Goal: Transaction & Acquisition: Book appointment/travel/reservation

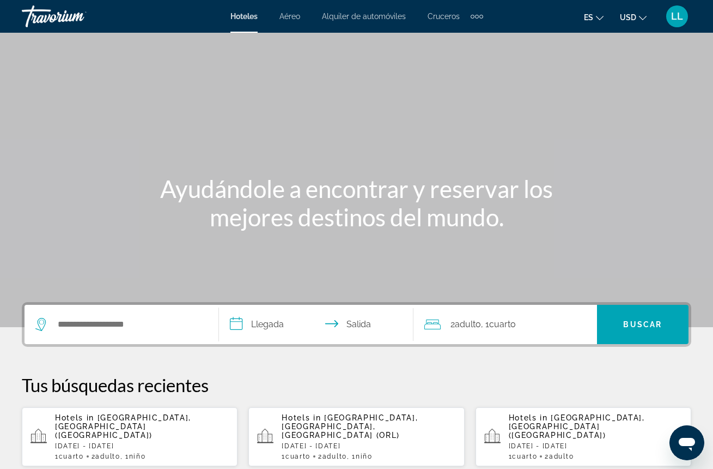
click at [88, 422] on span "Hotels in" at bounding box center [74, 417] width 39 height 9
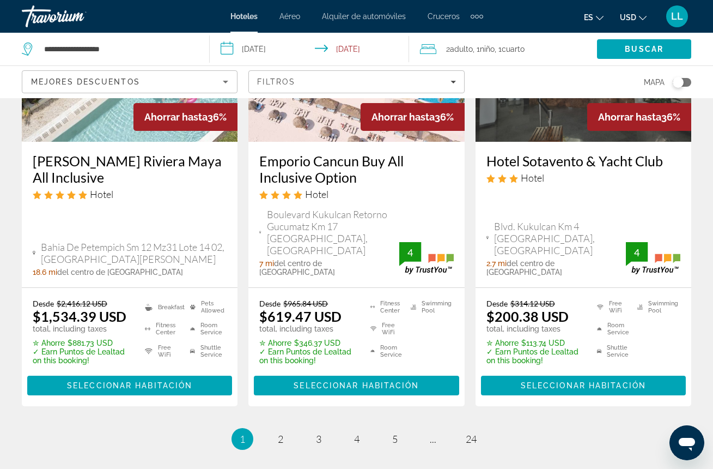
scroll to position [1585, 0]
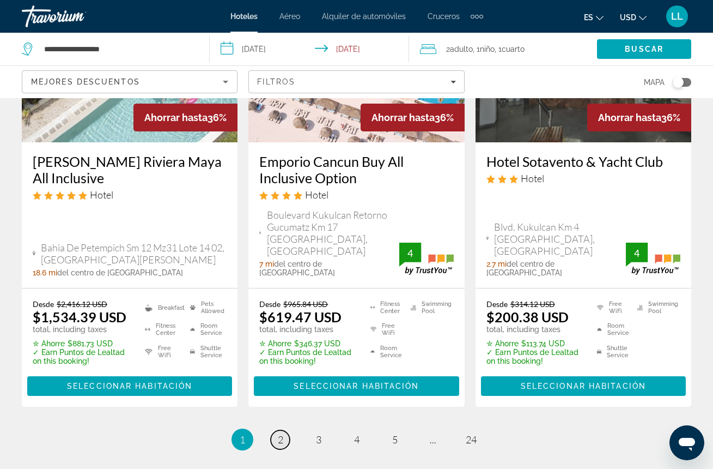
click at [282, 433] on span "2" at bounding box center [280, 439] width 5 height 12
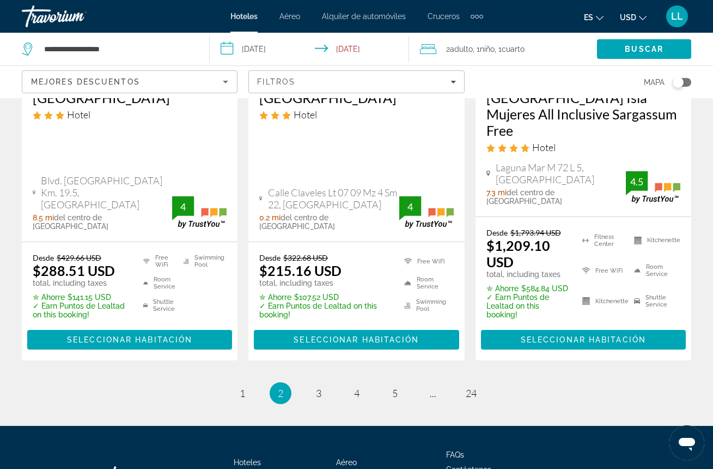
scroll to position [1574, 0]
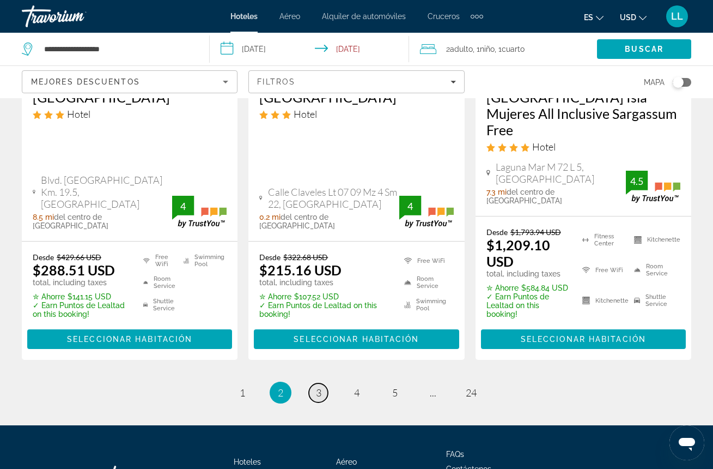
click at [318, 386] on span "3" at bounding box center [318, 392] width 5 height 12
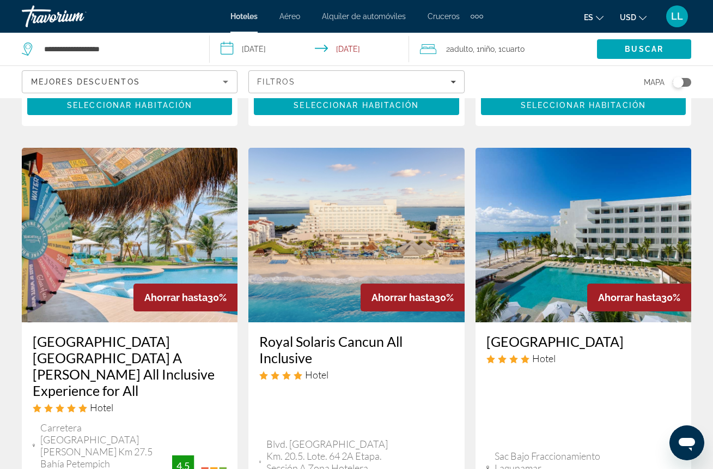
scroll to position [915, 0]
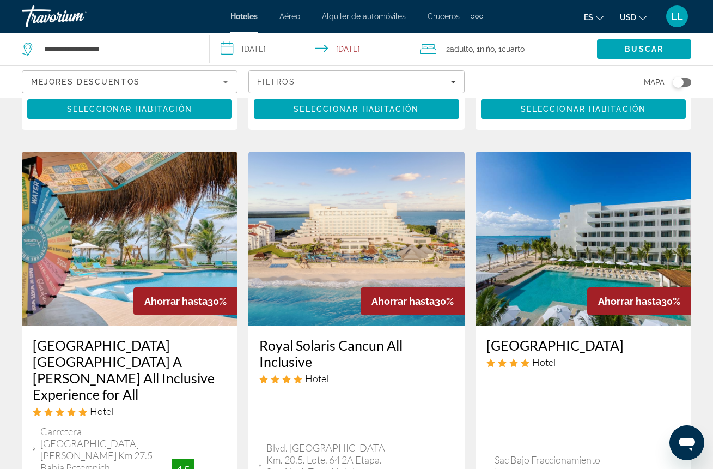
click at [353, 220] on img "Main content" at bounding box center [357, 239] width 216 height 174
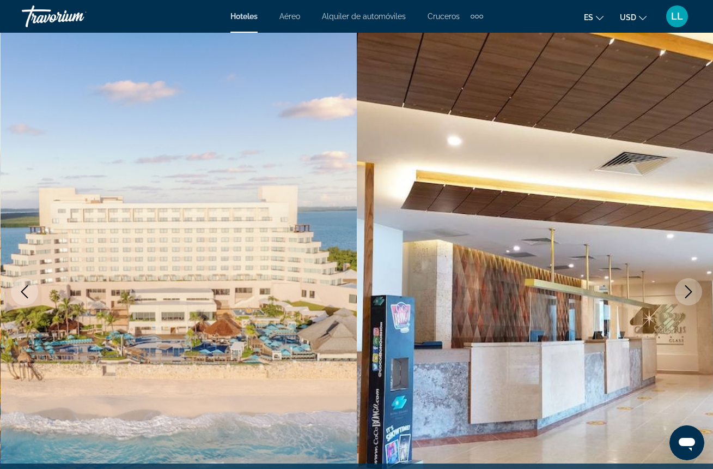
click at [693, 293] on icon "Next image" at bounding box center [688, 291] width 13 height 13
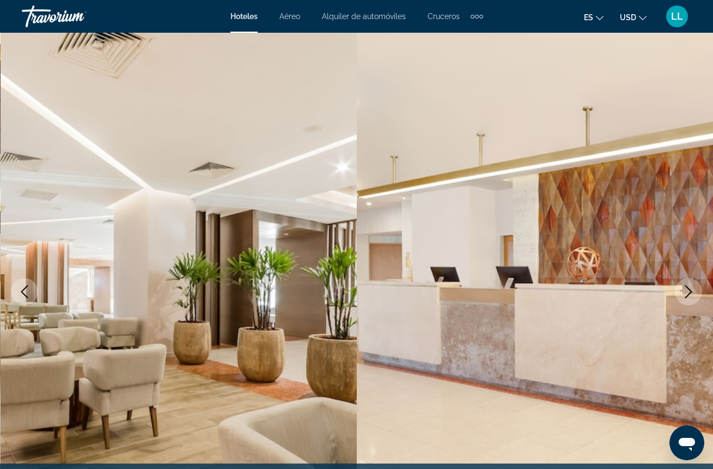
click at [693, 294] on icon "Next image" at bounding box center [688, 291] width 13 height 13
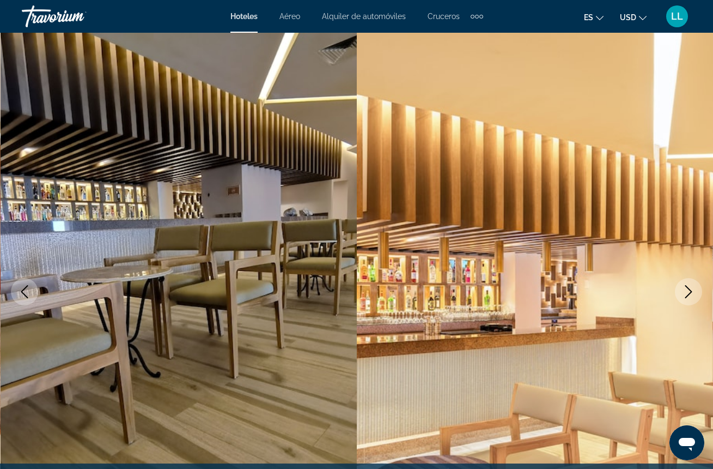
click at [693, 294] on icon "Next image" at bounding box center [688, 291] width 13 height 13
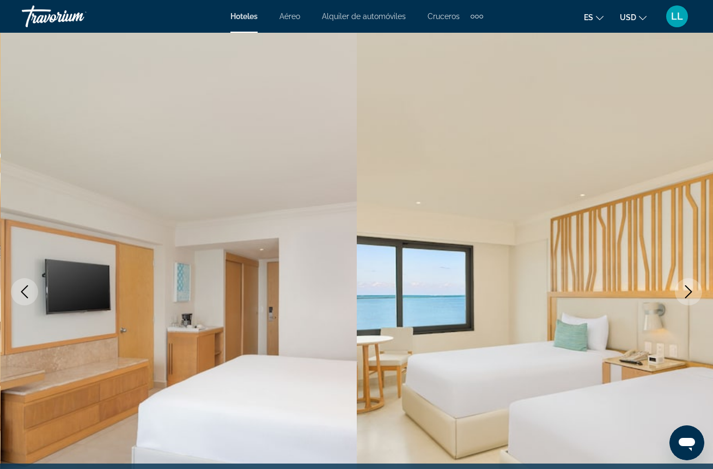
click at [693, 296] on icon "Next image" at bounding box center [688, 291] width 13 height 13
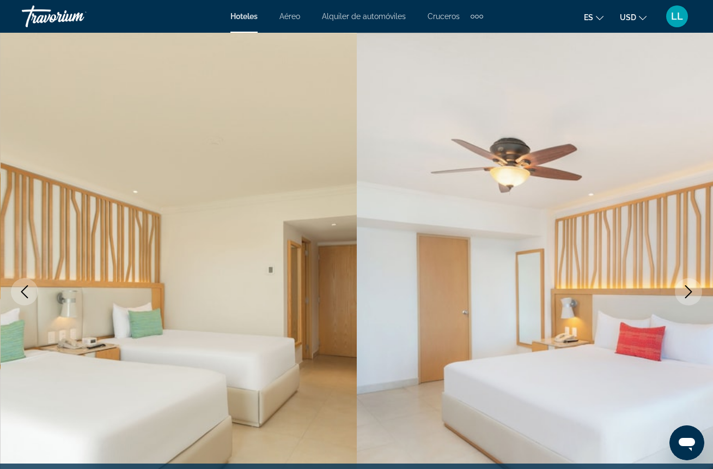
click at [694, 297] on icon "Next image" at bounding box center [688, 291] width 13 height 13
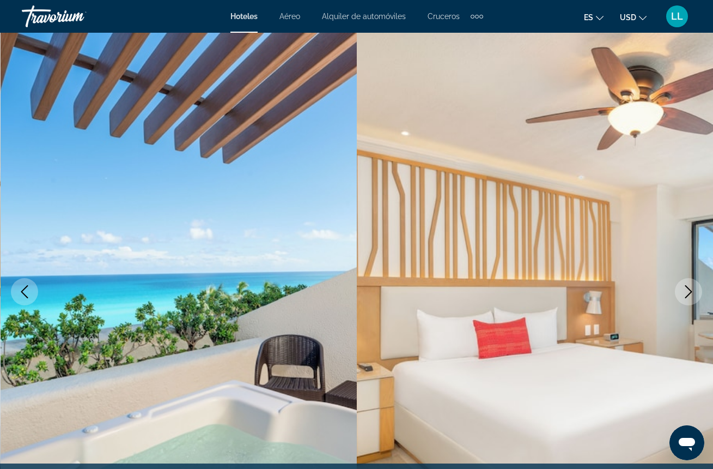
click at [694, 297] on icon "Next image" at bounding box center [688, 291] width 13 height 13
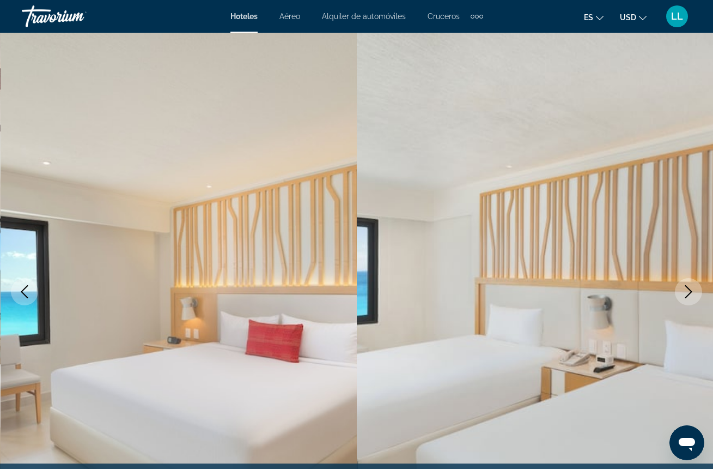
click at [694, 298] on icon "Next image" at bounding box center [688, 291] width 13 height 13
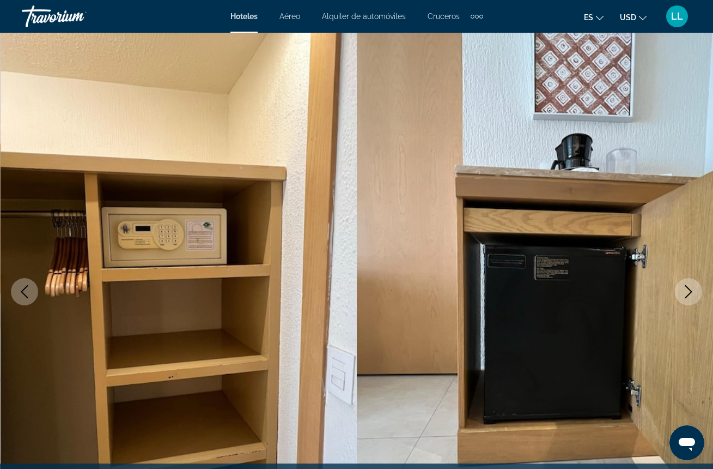
click at [694, 298] on icon "Next image" at bounding box center [688, 291] width 13 height 13
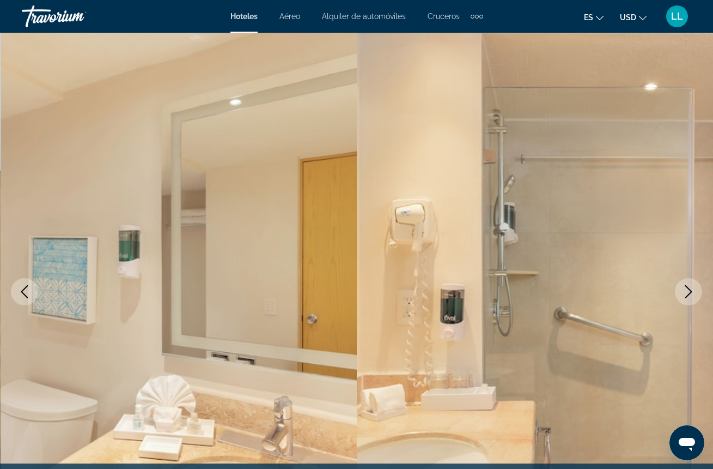
click at [694, 298] on button "Next image" at bounding box center [688, 291] width 27 height 27
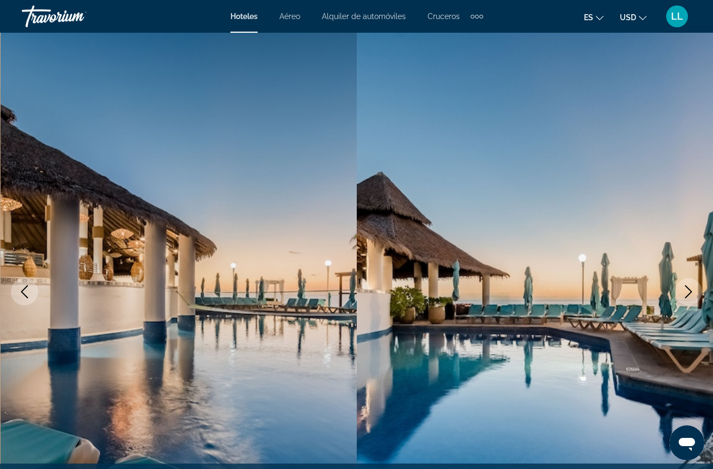
click at [694, 299] on button "Next image" at bounding box center [688, 291] width 27 height 27
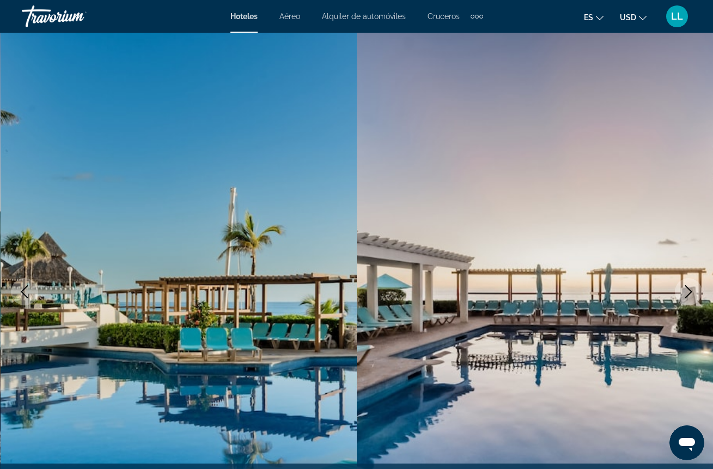
click at [691, 296] on icon "Next image" at bounding box center [688, 291] width 13 height 13
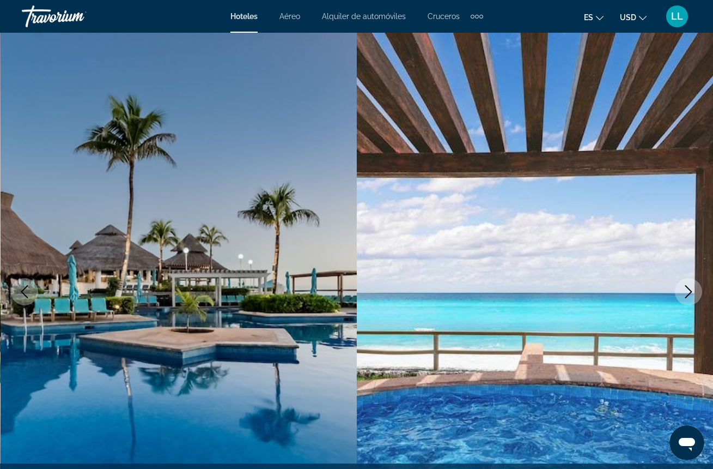
click at [691, 296] on icon "Next image" at bounding box center [688, 291] width 13 height 13
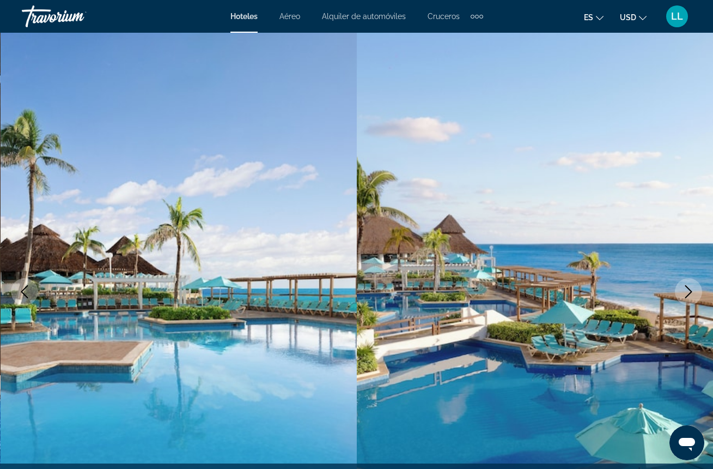
click at [691, 296] on icon "Next image" at bounding box center [688, 291] width 13 height 13
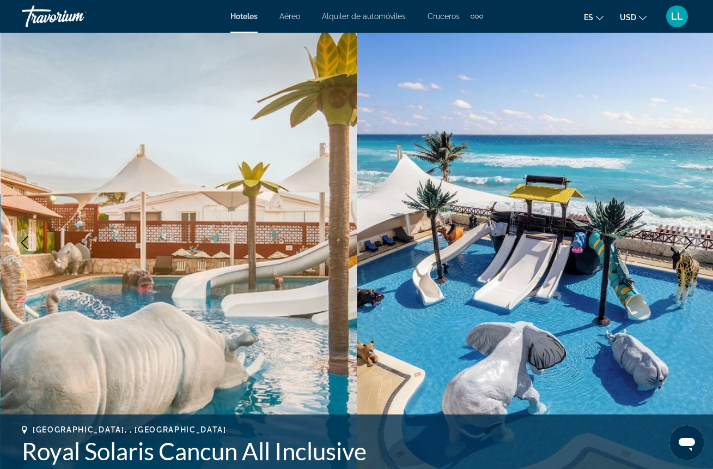
scroll to position [51, 0]
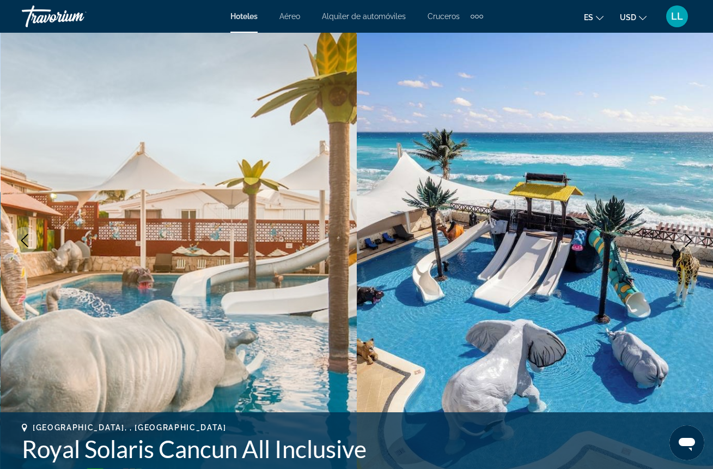
click at [693, 238] on icon "Next image" at bounding box center [688, 240] width 13 height 13
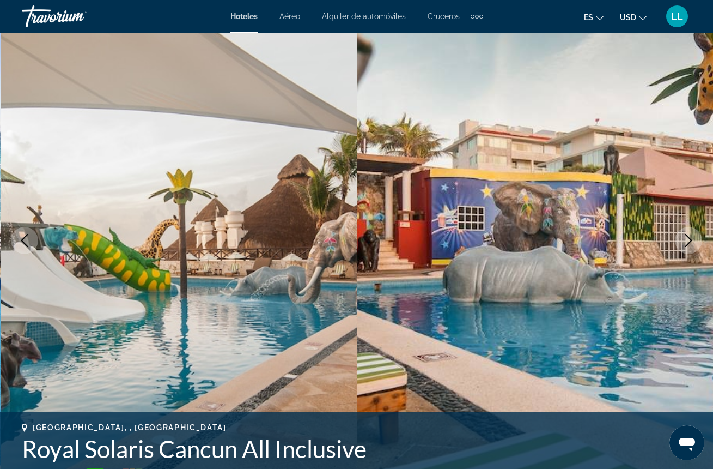
click at [693, 241] on icon "Next image" at bounding box center [688, 240] width 13 height 13
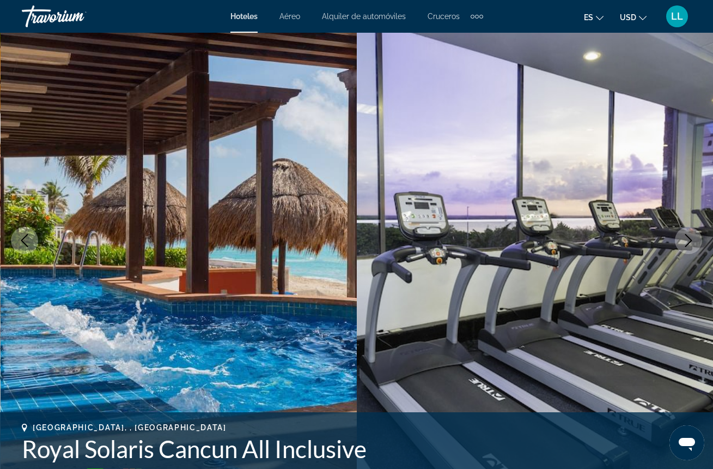
click at [693, 242] on icon "Next image" at bounding box center [688, 240] width 13 height 13
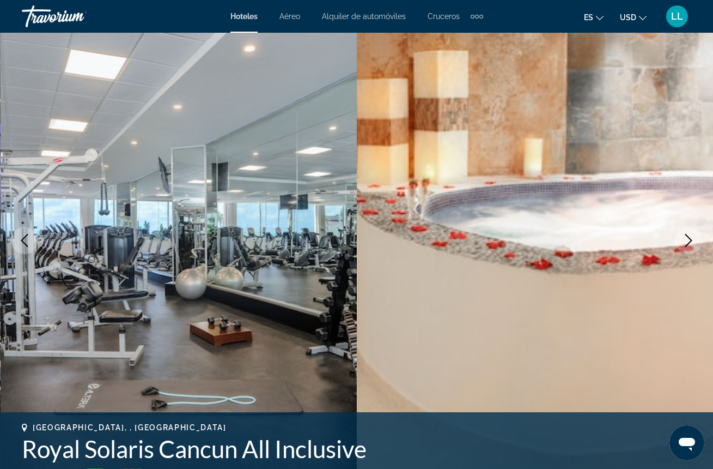
click at [693, 244] on icon "Next image" at bounding box center [688, 240] width 13 height 13
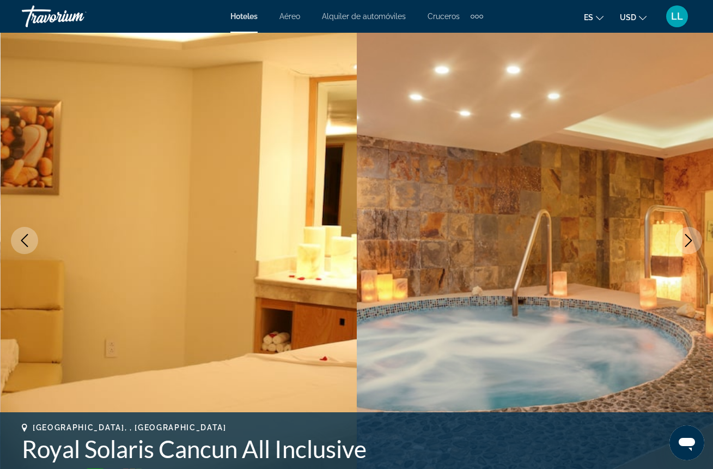
click at [689, 240] on icon "Next image" at bounding box center [688, 240] width 13 height 13
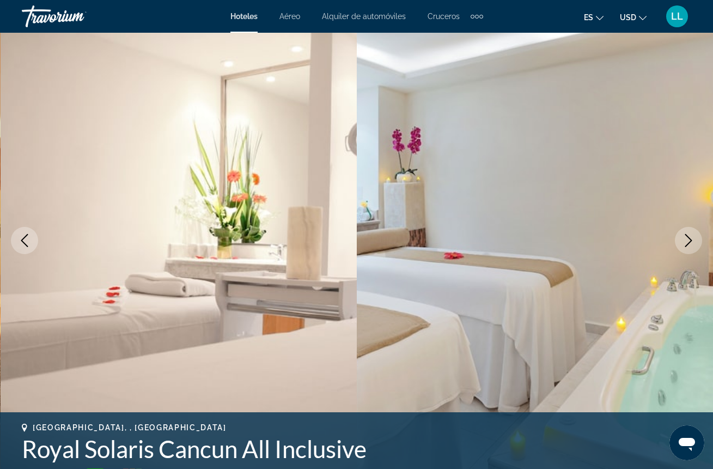
click at [689, 240] on icon "Next image" at bounding box center [688, 240] width 13 height 13
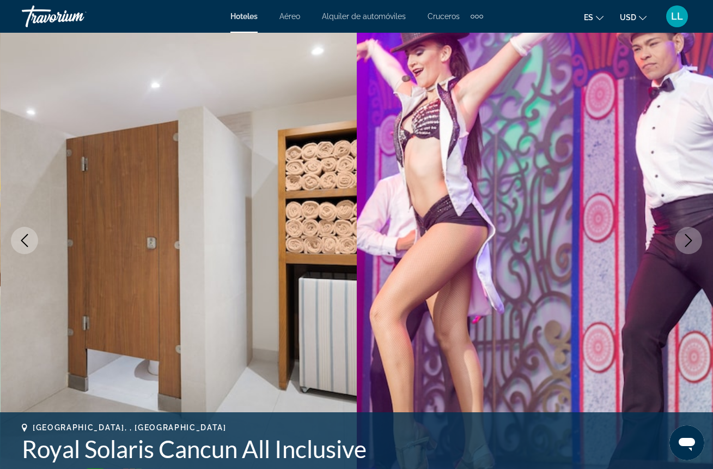
click at [689, 242] on icon "Next image" at bounding box center [689, 240] width 7 height 13
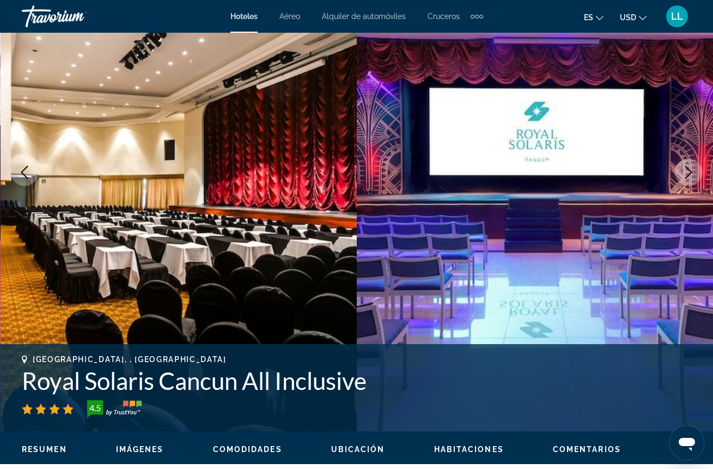
scroll to position [127, 0]
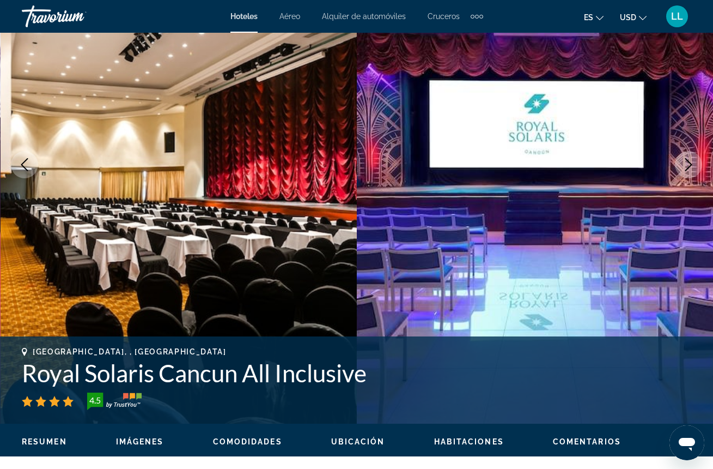
click at [688, 168] on icon "Next image" at bounding box center [689, 164] width 7 height 13
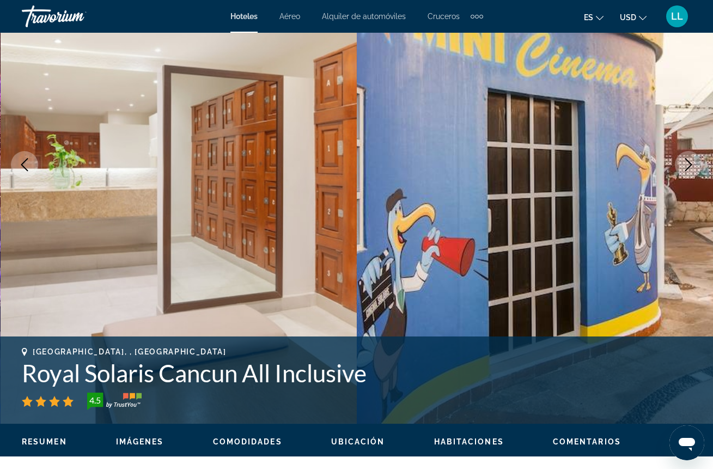
click at [688, 168] on icon "Next image" at bounding box center [689, 164] width 7 height 13
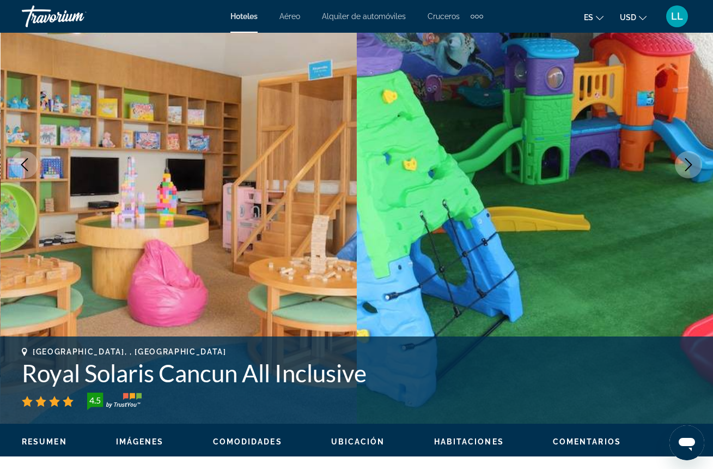
click at [688, 168] on icon "Next image" at bounding box center [689, 164] width 7 height 13
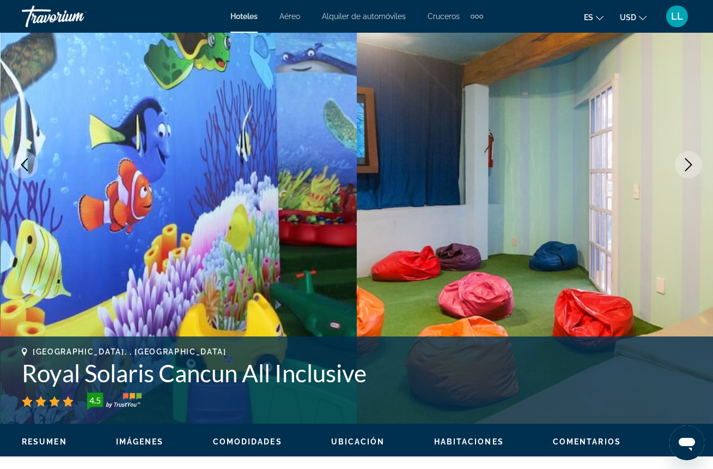
click at [688, 168] on icon "Next image" at bounding box center [689, 164] width 7 height 13
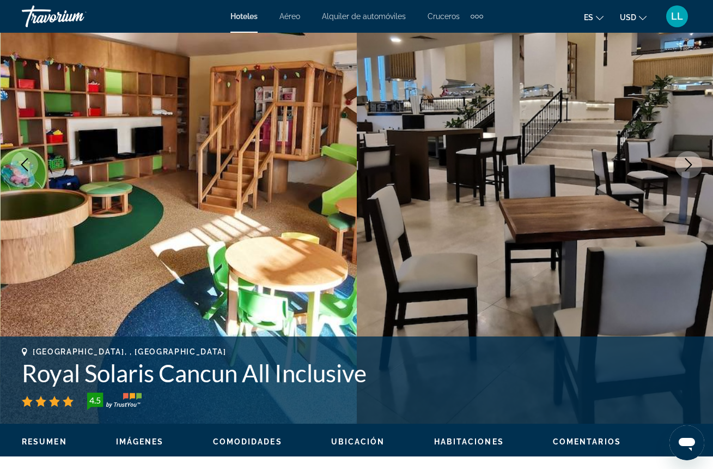
click at [688, 169] on icon "Next image" at bounding box center [688, 164] width 13 height 13
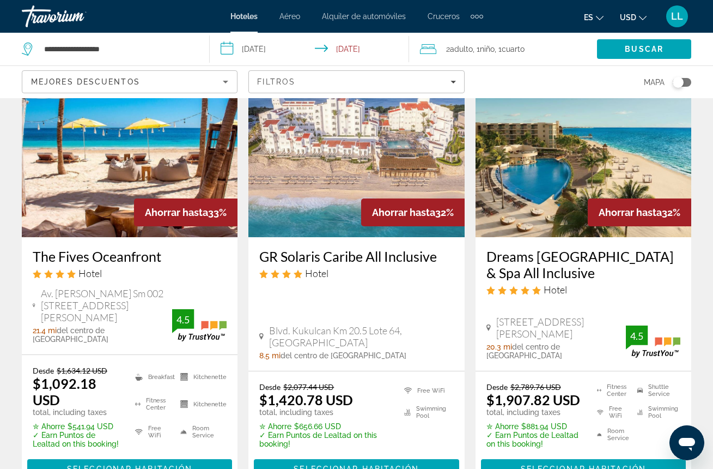
scroll to position [70, 0]
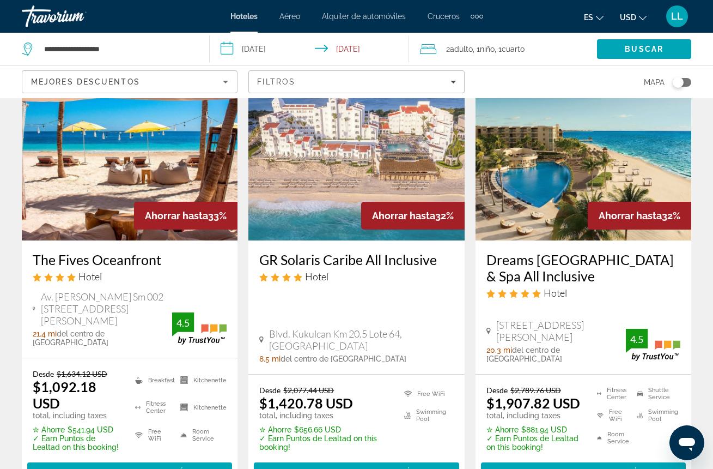
click at [538, 162] on img "Main content" at bounding box center [584, 153] width 216 height 174
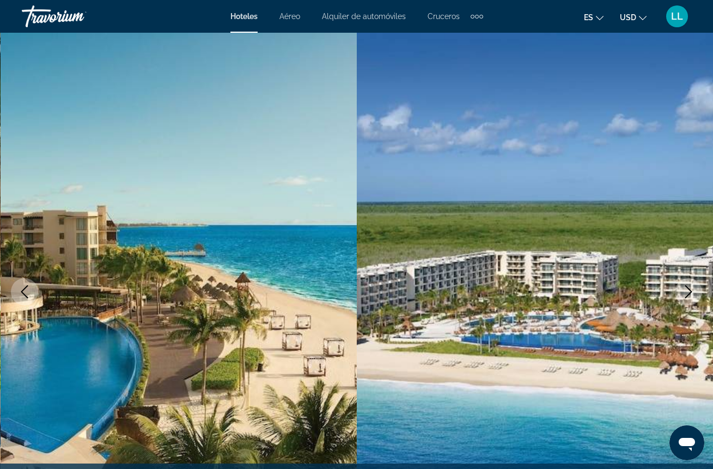
click at [687, 290] on icon "Next image" at bounding box center [688, 291] width 13 height 13
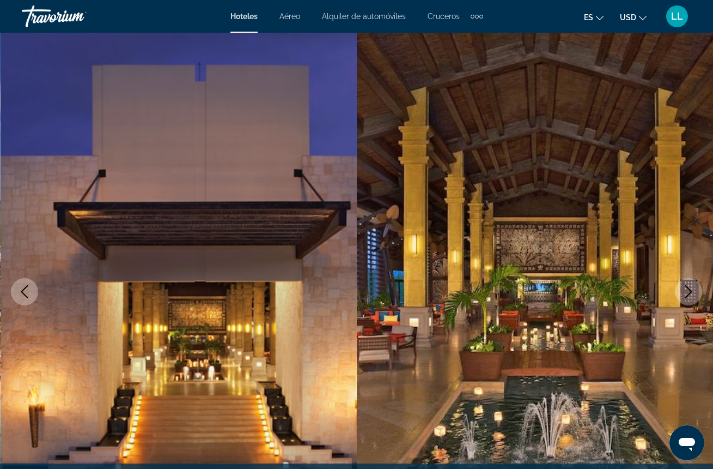
click at [686, 289] on icon "Next image" at bounding box center [688, 291] width 13 height 13
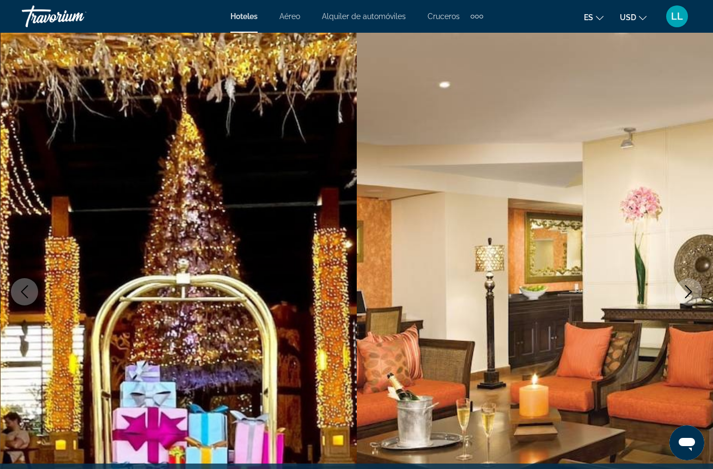
click at [692, 292] on icon "Next image" at bounding box center [689, 291] width 7 height 13
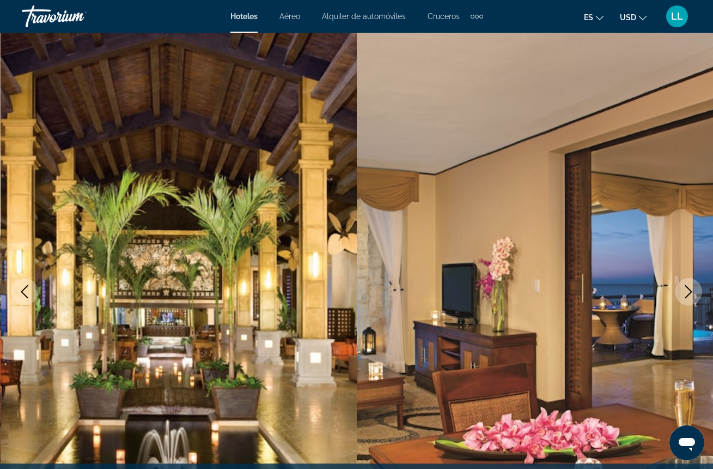
click at [692, 293] on icon "Next image" at bounding box center [688, 291] width 13 height 13
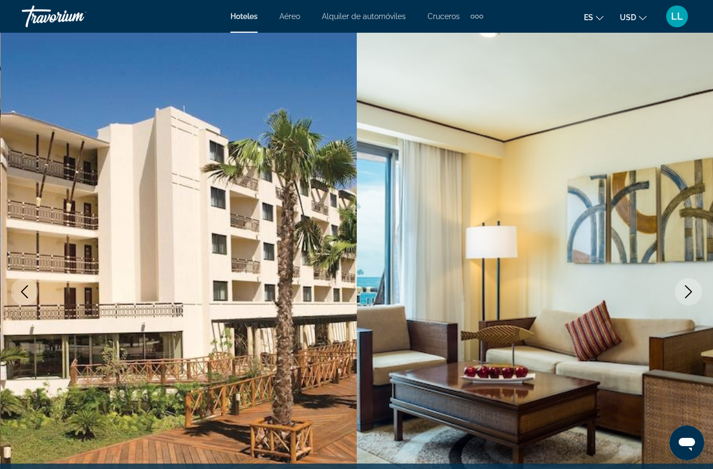
click at [692, 292] on icon "Next image" at bounding box center [689, 291] width 7 height 13
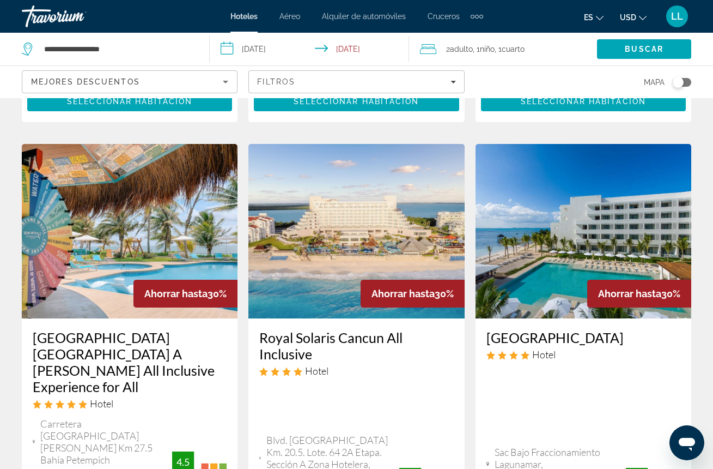
scroll to position [919, 0]
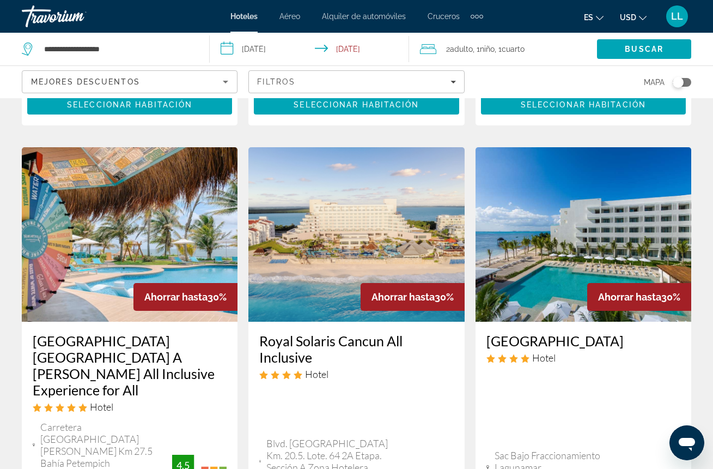
click at [326, 187] on img "Main content" at bounding box center [357, 234] width 216 height 174
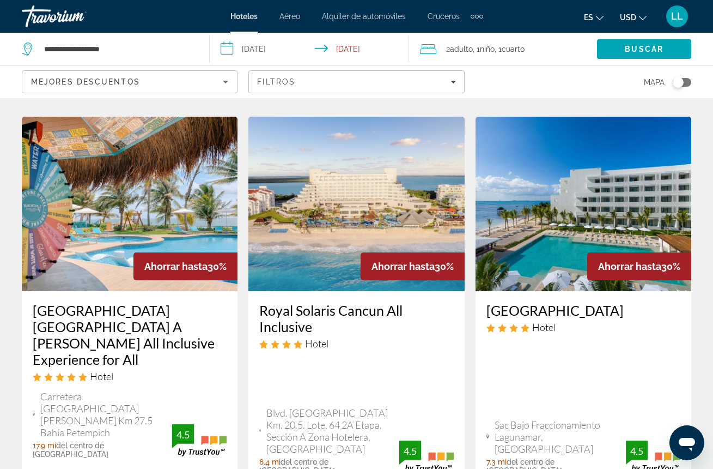
scroll to position [958, 0]
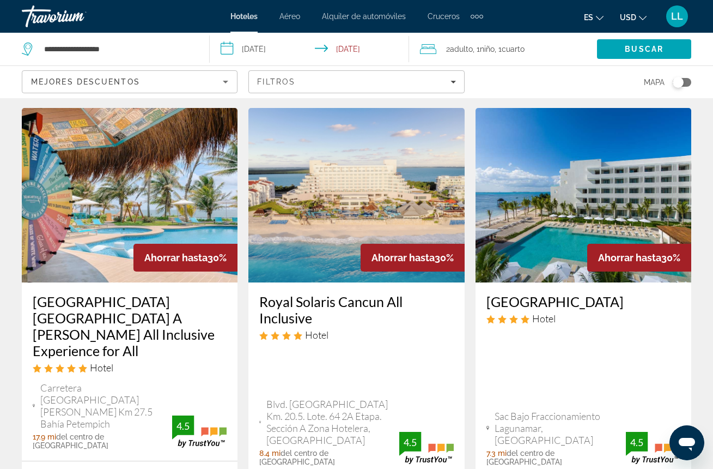
click at [332, 201] on img "Main content" at bounding box center [357, 195] width 216 height 174
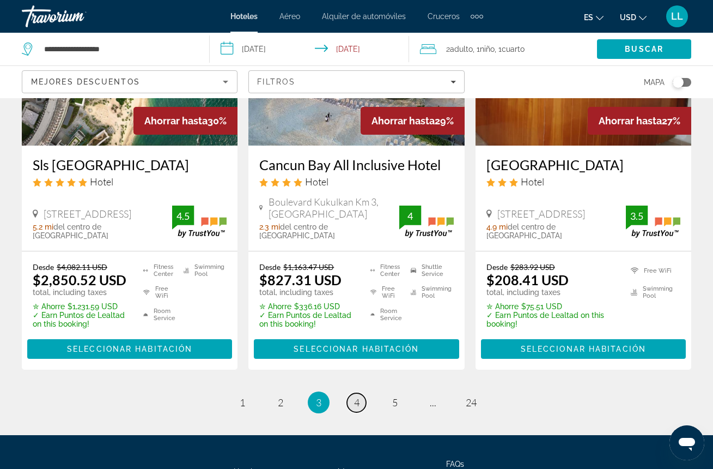
click at [355, 396] on span "4" at bounding box center [356, 402] width 5 height 12
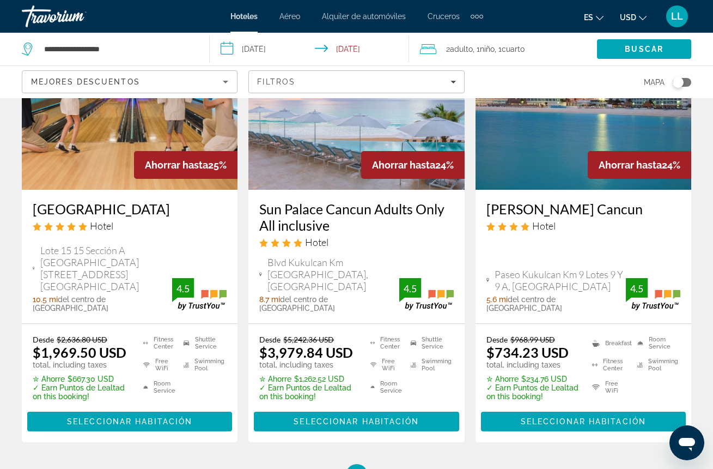
scroll to position [1610, 0]
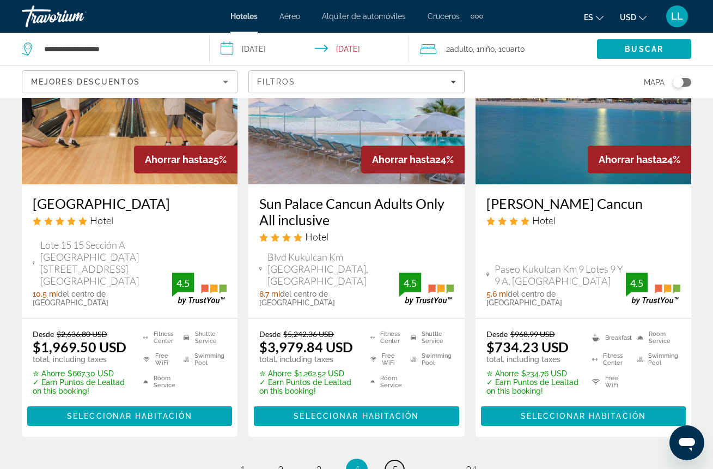
click at [397, 463] on span "5" at bounding box center [394, 469] width 5 height 12
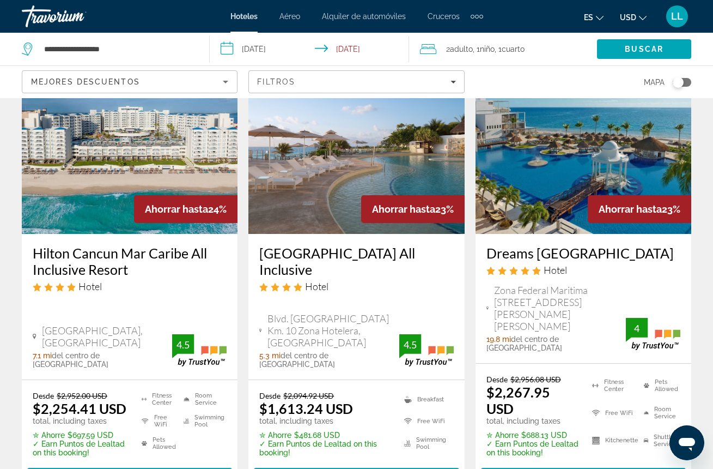
scroll to position [79, 0]
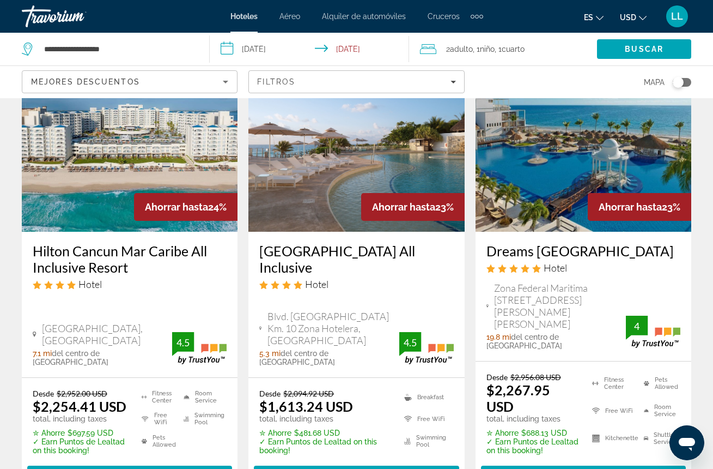
click at [136, 145] on img "Main content" at bounding box center [130, 144] width 216 height 174
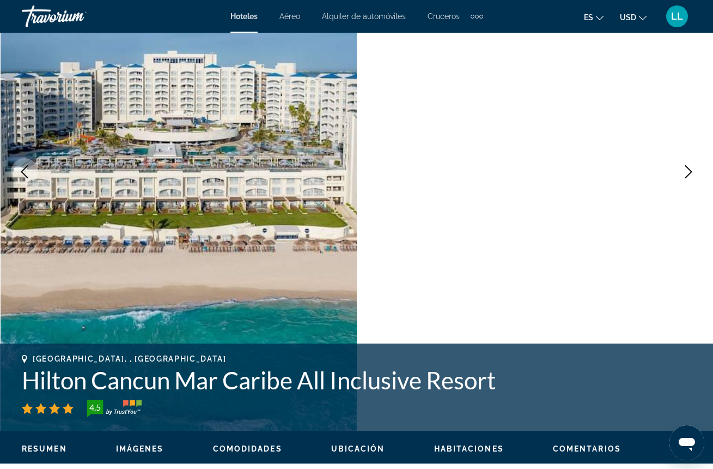
scroll to position [119, 0]
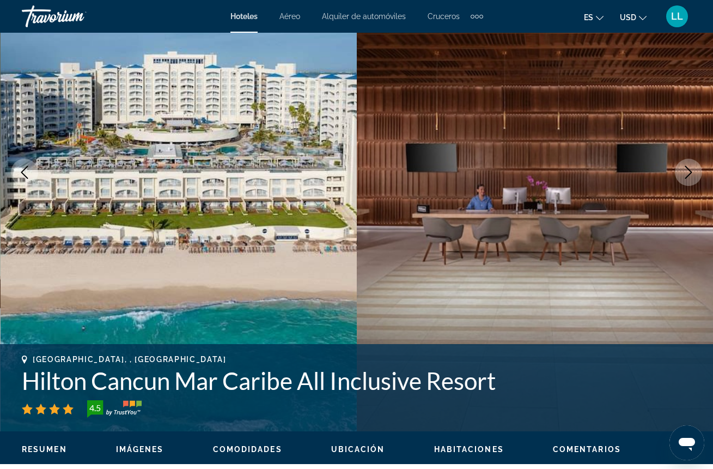
click at [688, 171] on icon "Next image" at bounding box center [688, 172] width 13 height 13
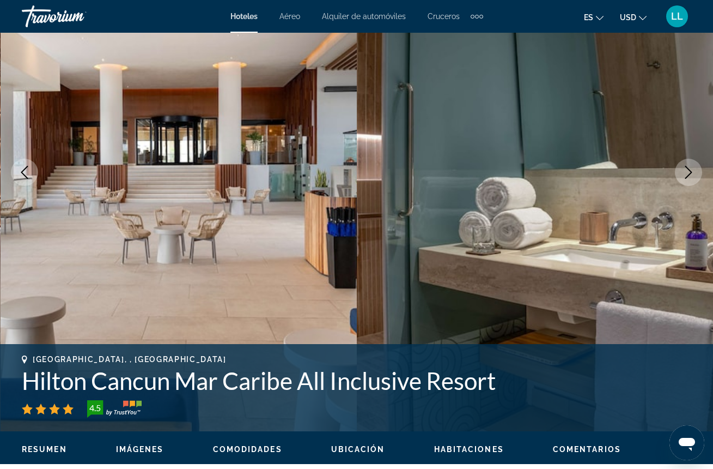
click at [688, 173] on icon "Next image" at bounding box center [688, 172] width 13 height 13
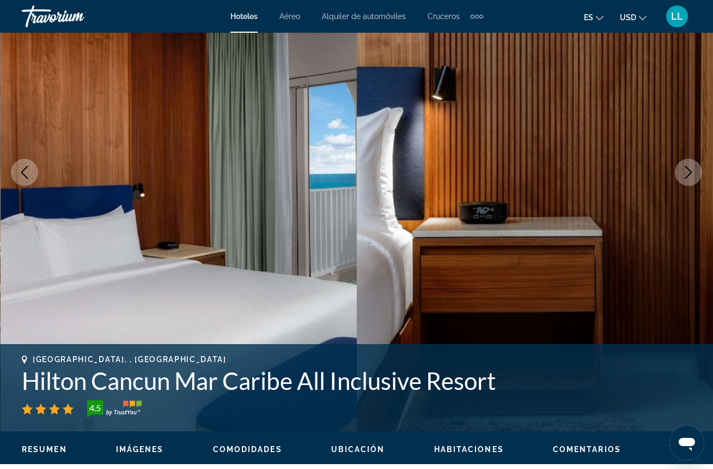
click at [686, 168] on icon "Next image" at bounding box center [688, 172] width 13 height 13
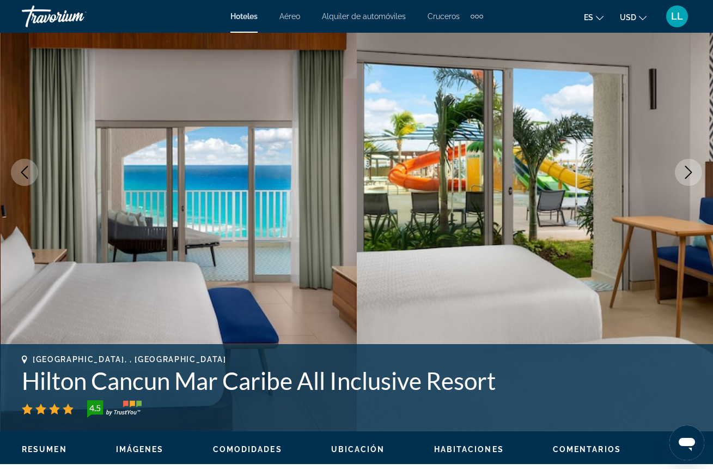
click at [686, 169] on icon "Next image" at bounding box center [688, 172] width 13 height 13
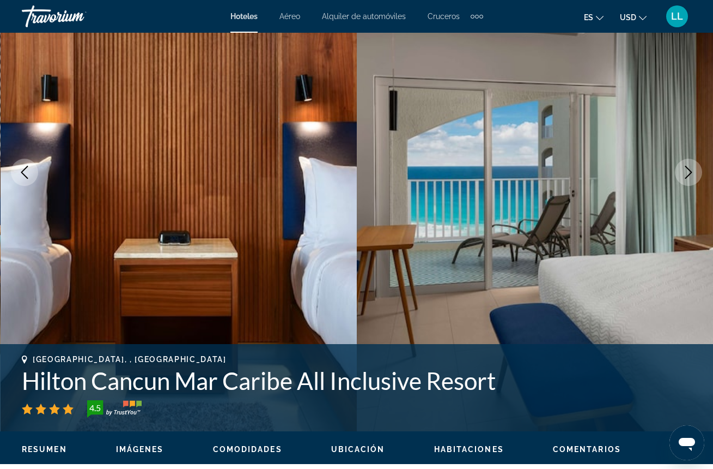
click at [685, 172] on icon "Next image" at bounding box center [688, 172] width 13 height 13
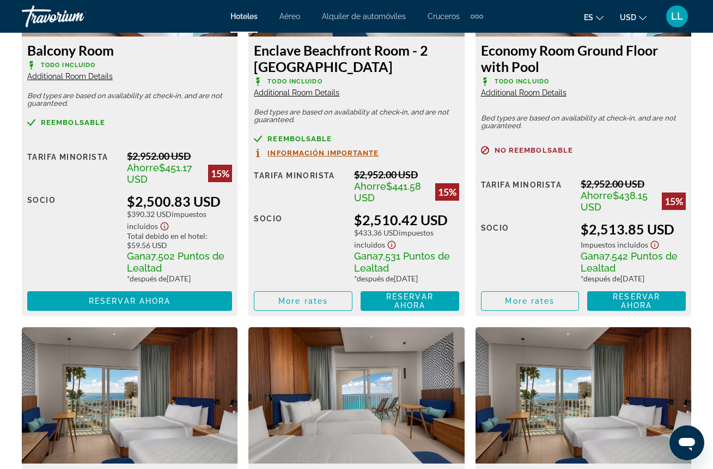
scroll to position [3551, 0]
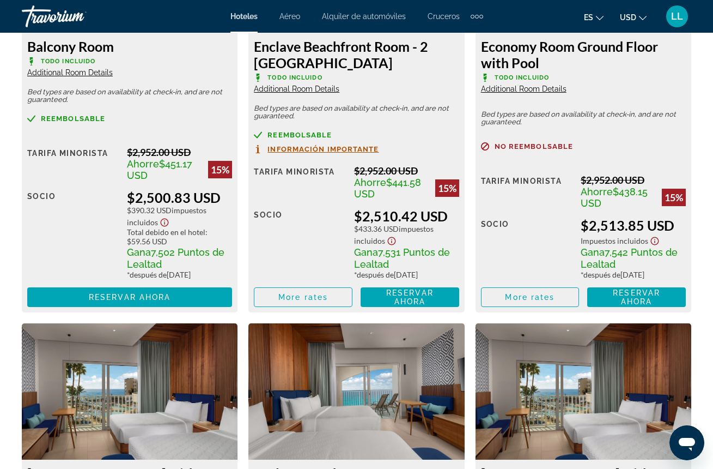
click at [392, 246] on icon "Show Taxes and Fees disclaimer" at bounding box center [391, 241] width 13 height 10
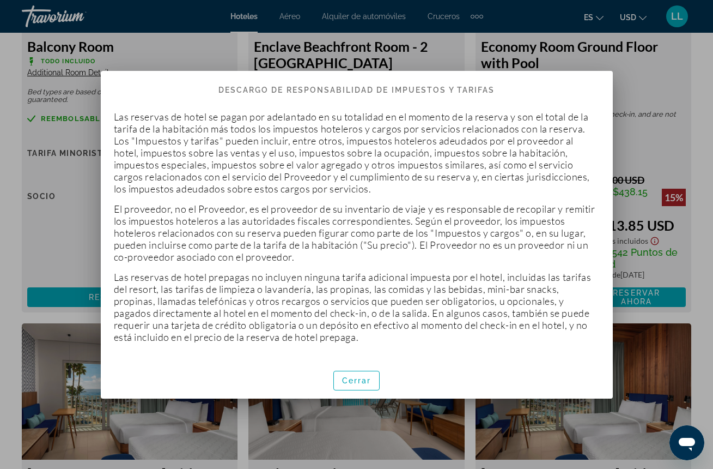
scroll to position [0, 0]
click at [356, 383] on span "Cerrar" at bounding box center [356, 380] width 29 height 9
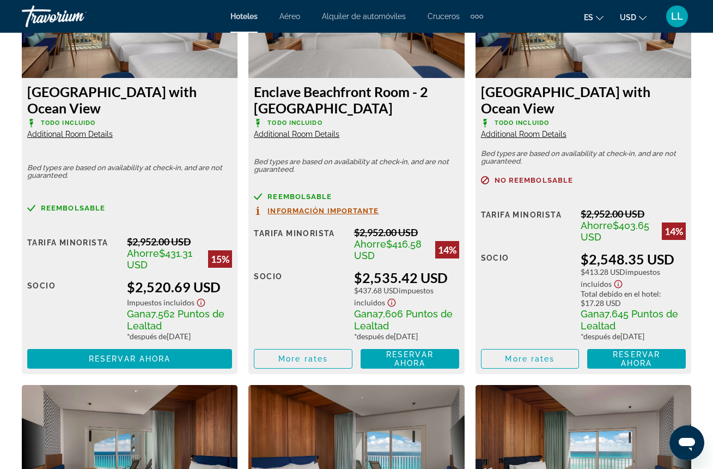
scroll to position [3939, 0]
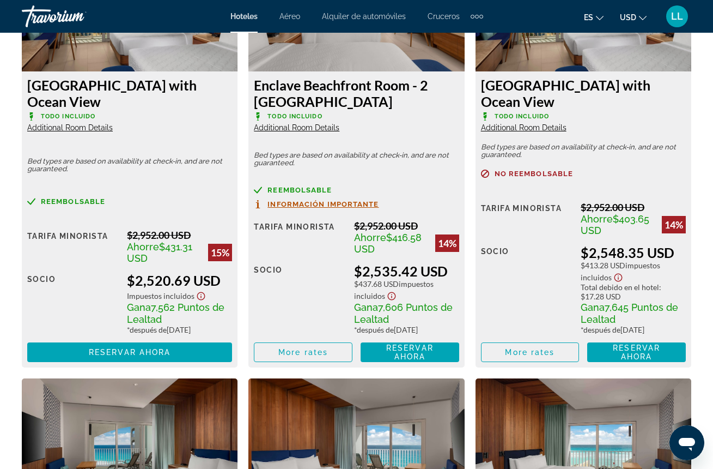
click at [389, 301] on icon "Show Taxes and Fees disclaimer" at bounding box center [391, 296] width 13 height 10
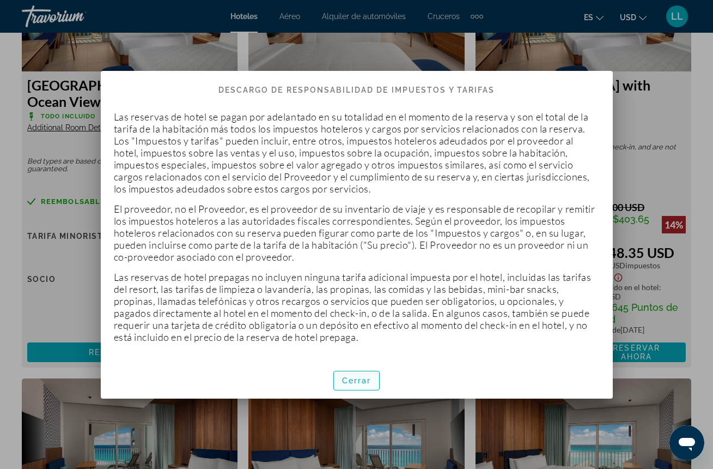
click at [355, 379] on span "Cerrar" at bounding box center [356, 380] width 29 height 9
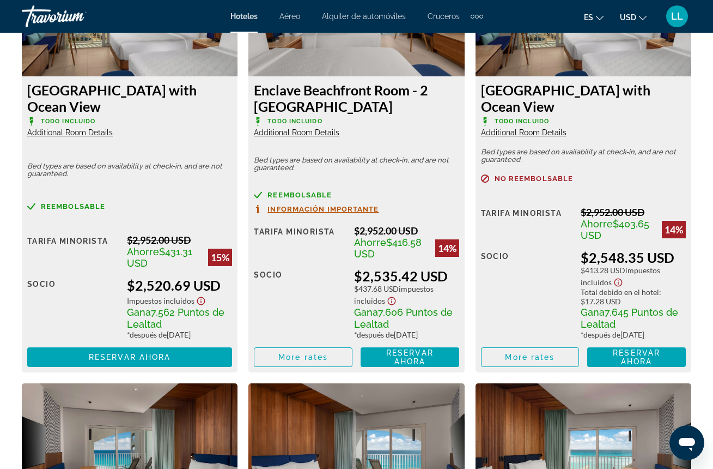
scroll to position [3922, 0]
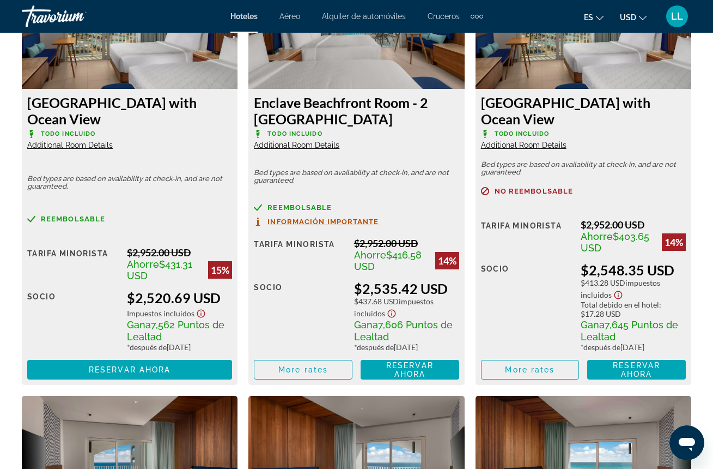
click at [392, 318] on icon "Show Taxes and Fees disclaimer" at bounding box center [391, 313] width 13 height 10
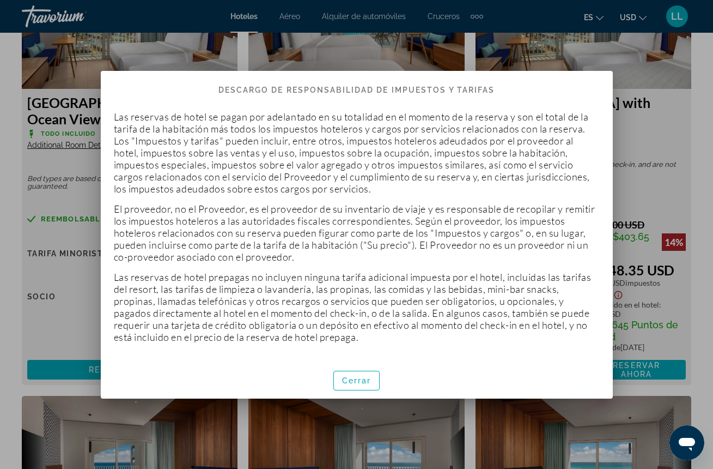
scroll to position [0, 0]
click at [355, 384] on span "Cerrar" at bounding box center [356, 380] width 29 height 9
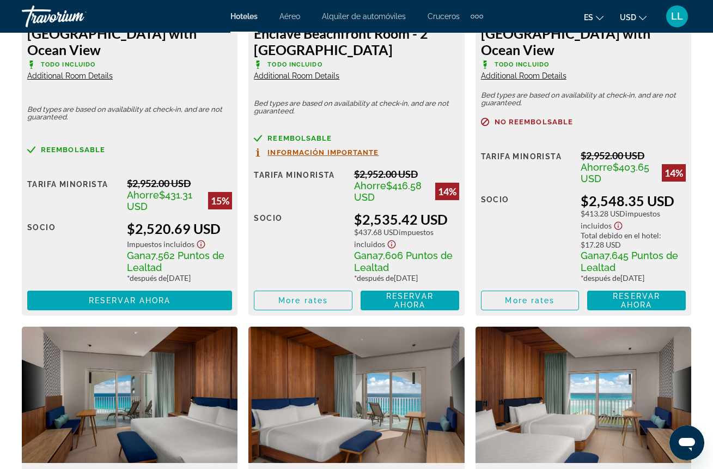
scroll to position [3990, 0]
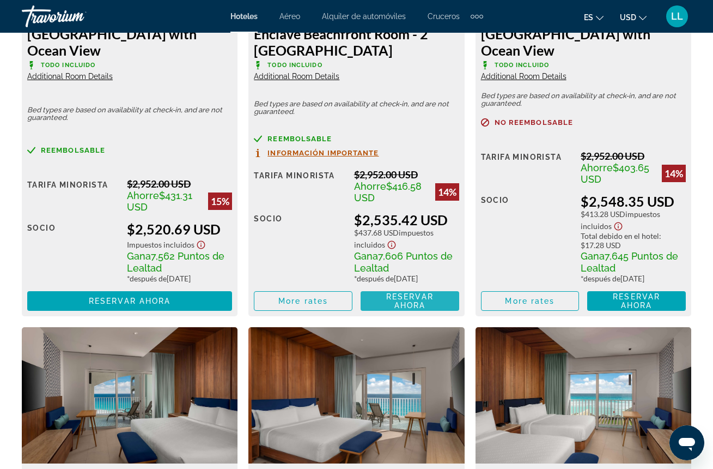
click at [386, 310] on span "Reservar ahora Ya no está disponible" at bounding box center [410, 300] width 81 height 17
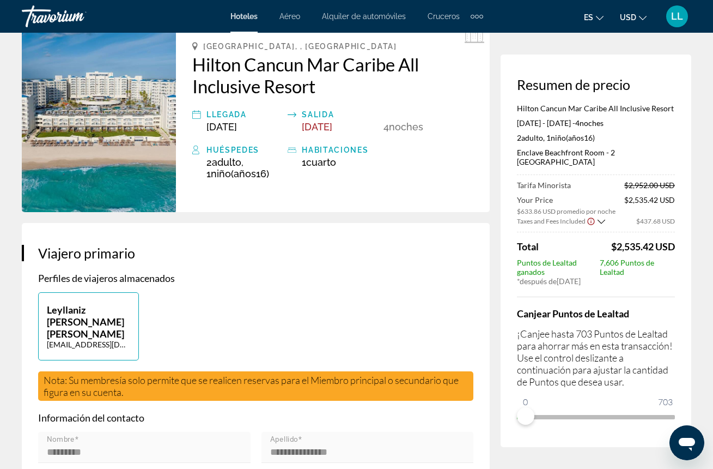
scroll to position [60, 0]
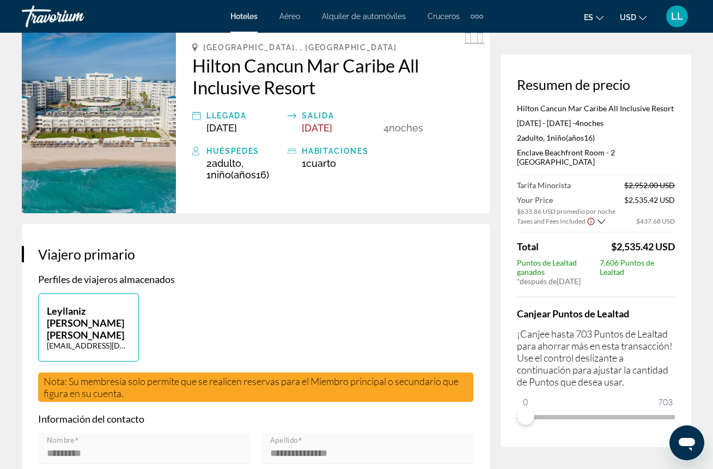
click at [602, 217] on icon "Show Taxes and Fees breakdown" at bounding box center [602, 221] width 8 height 9
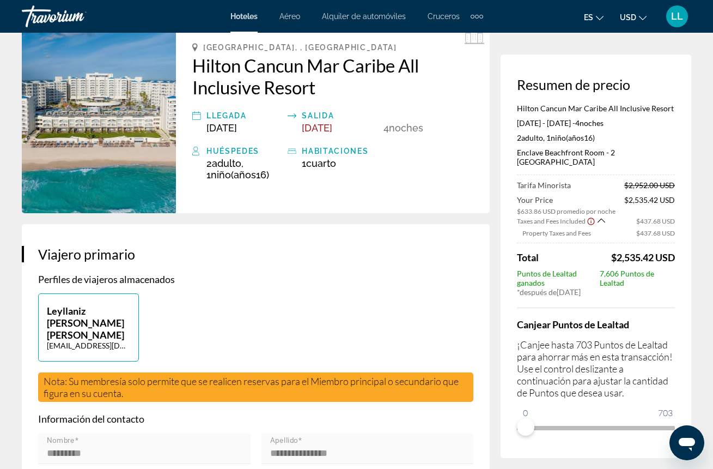
click at [600, 216] on icon "Show Taxes and Fees breakdown" at bounding box center [602, 220] width 8 height 9
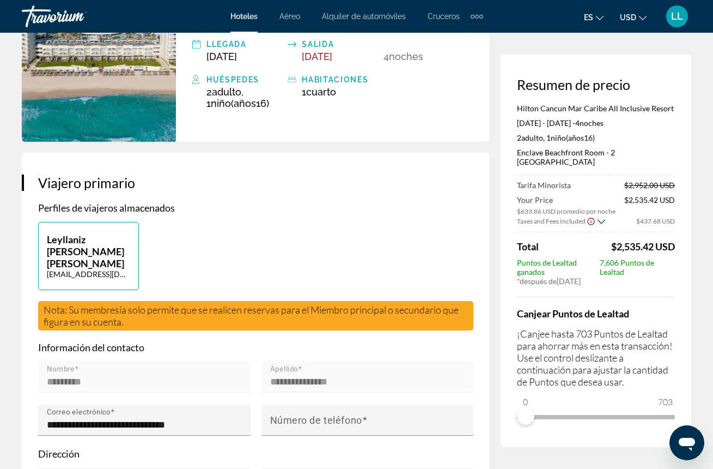
scroll to position [137, 0]
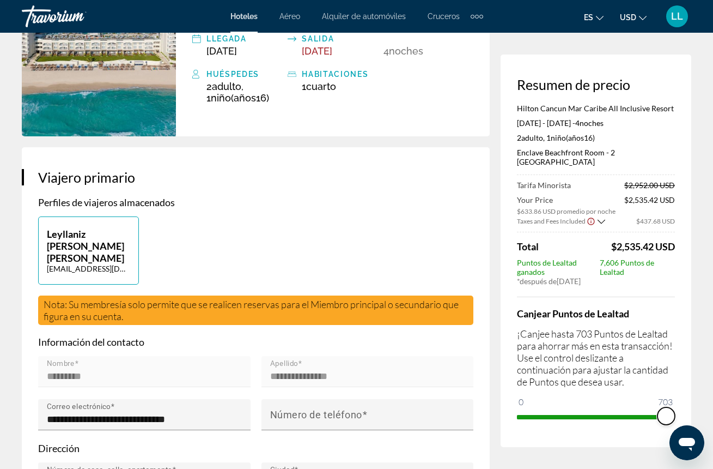
drag, startPoint x: 527, startPoint y: 405, endPoint x: 771, endPoint y: 386, distance: 244.9
click at [713, 331] on html "Saltar al contenido principal Hoteles Aéreo Alquiler de automóviles Cruceros Ac…" at bounding box center [356, 97] width 713 height 469
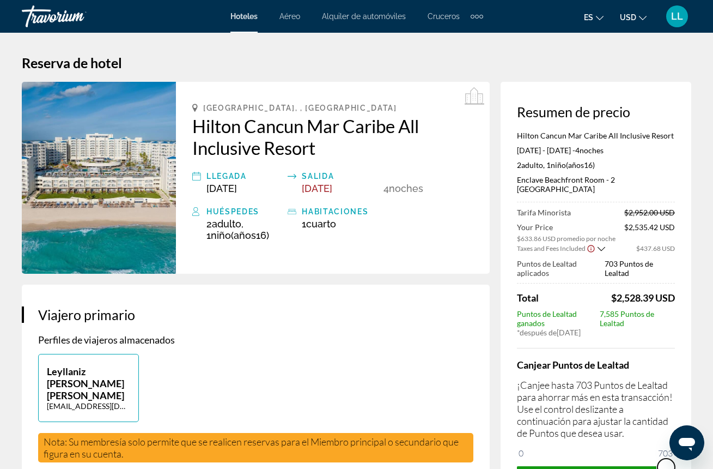
scroll to position [0, 0]
click at [591, 244] on icon "Show Taxes and Fees disclaimer" at bounding box center [591, 249] width 9 height 10
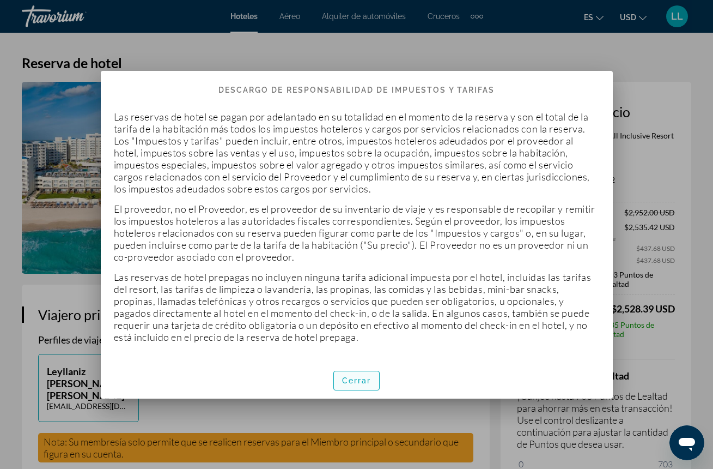
click at [371, 378] on span "Cerrar" at bounding box center [356, 380] width 29 height 9
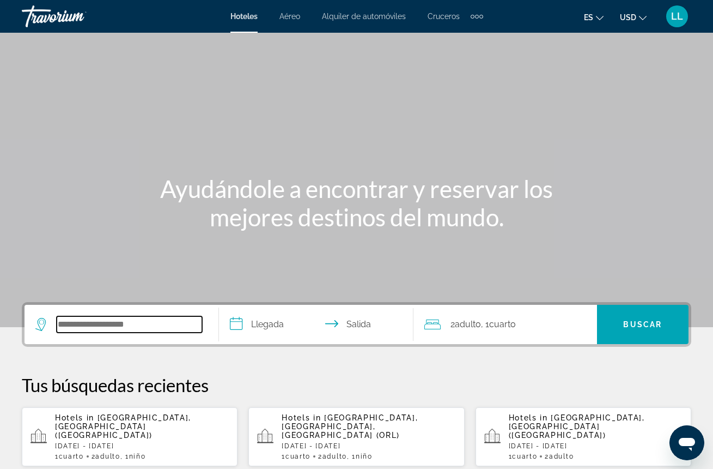
click at [149, 323] on input "Search hotel destination" at bounding box center [130, 324] width 146 height 16
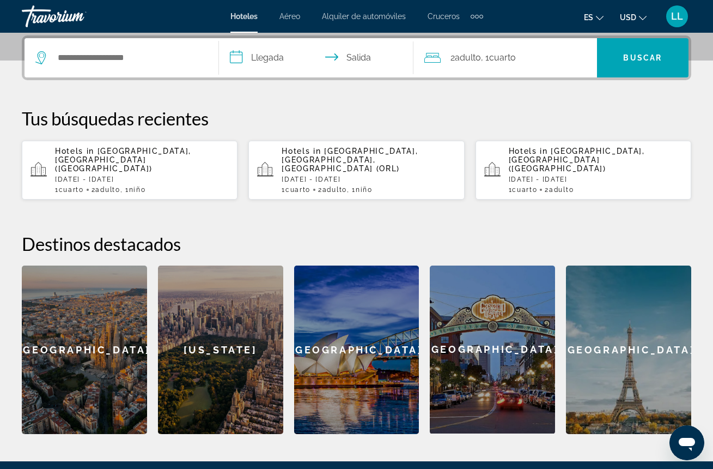
click at [161, 175] on p "[DATE] - [DATE]" at bounding box center [142, 179] width 174 height 8
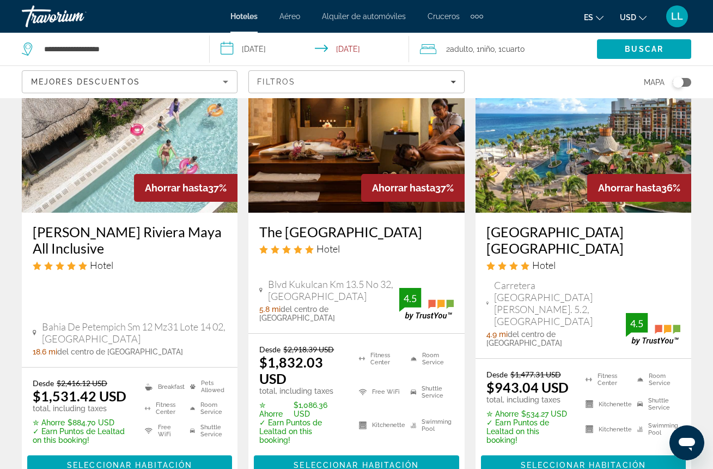
scroll to position [1506, 0]
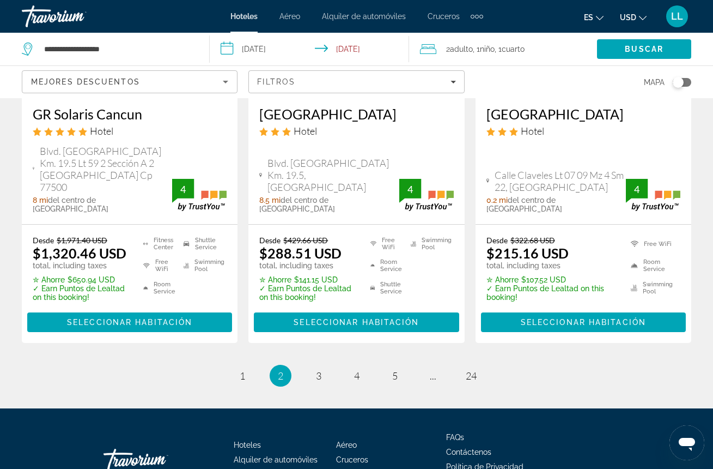
scroll to position [1585, 0]
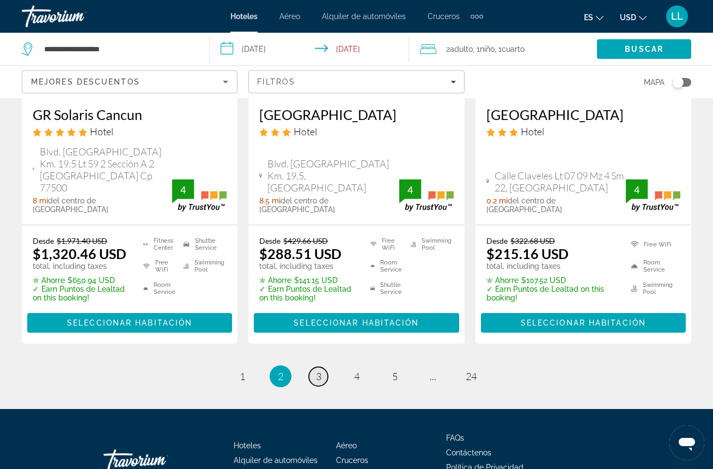
click at [318, 370] on span "3" at bounding box center [318, 376] width 5 height 12
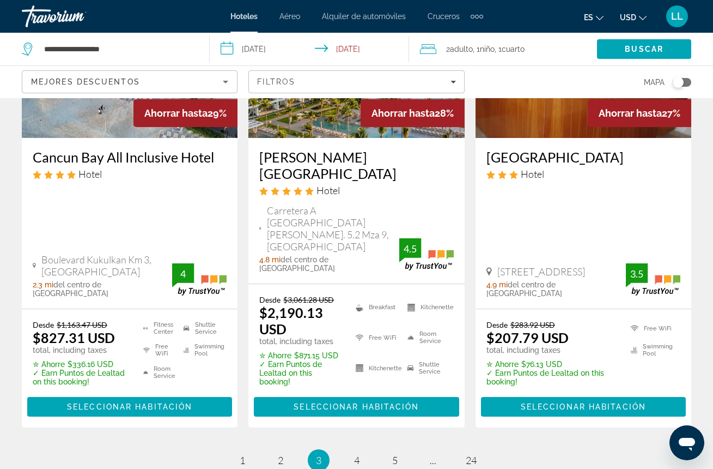
scroll to position [1635, 0]
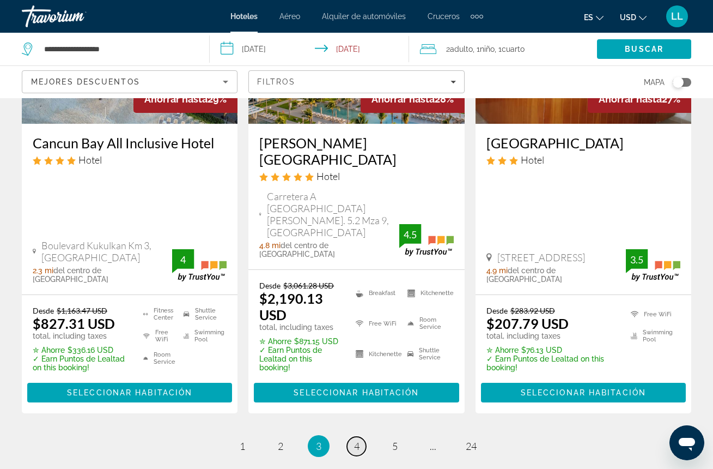
click at [360, 437] on link "page 4" at bounding box center [356, 446] width 19 height 19
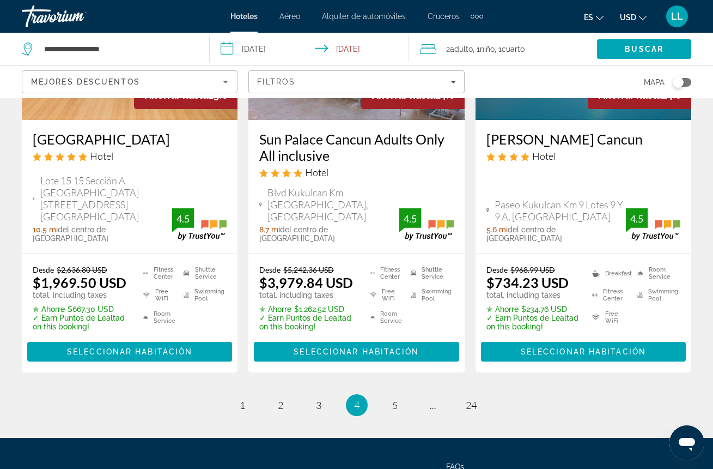
scroll to position [1629, 0]
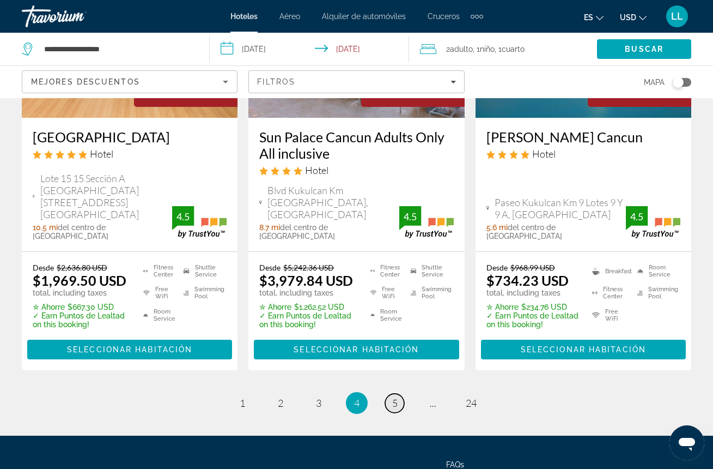
click at [396, 397] on span "5" at bounding box center [394, 403] width 5 height 12
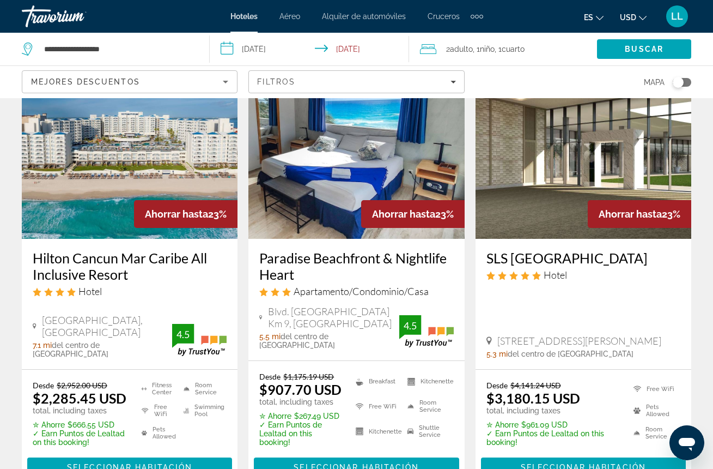
scroll to position [522, 0]
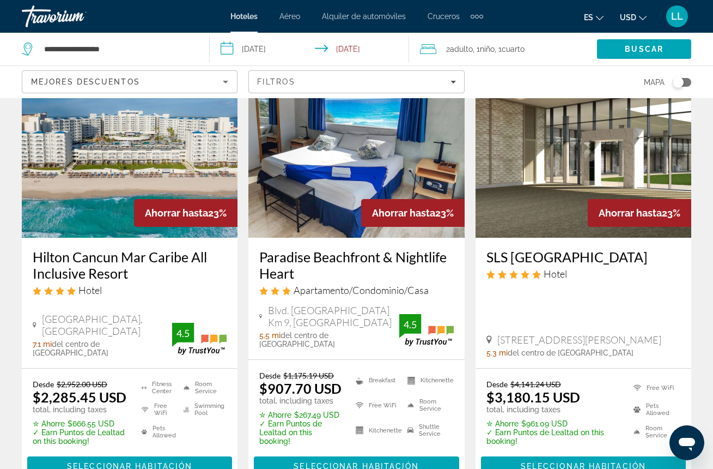
click at [171, 158] on img "Main content" at bounding box center [130, 150] width 216 height 174
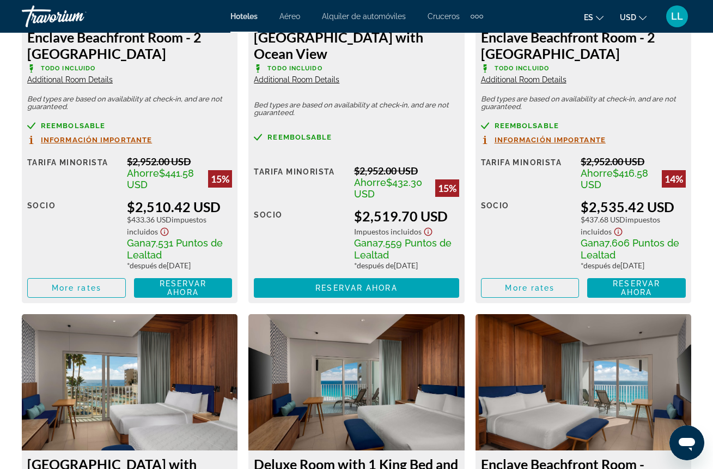
scroll to position [3125, 0]
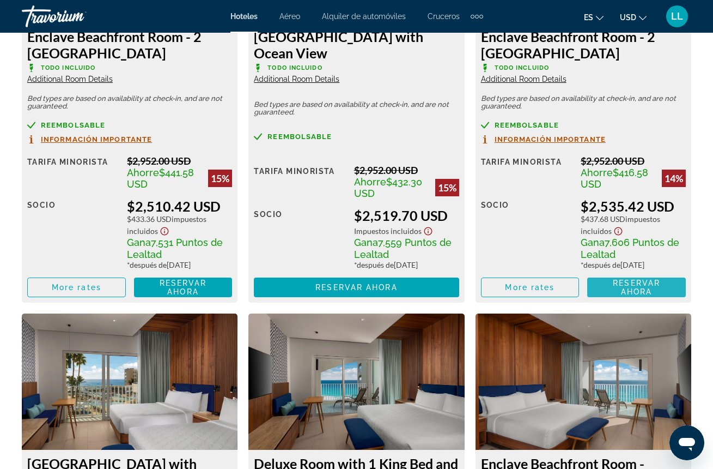
click at [630, 296] on span "Reservar ahora" at bounding box center [636, 286] width 47 height 17
